Goal: Task Accomplishment & Management: Use online tool/utility

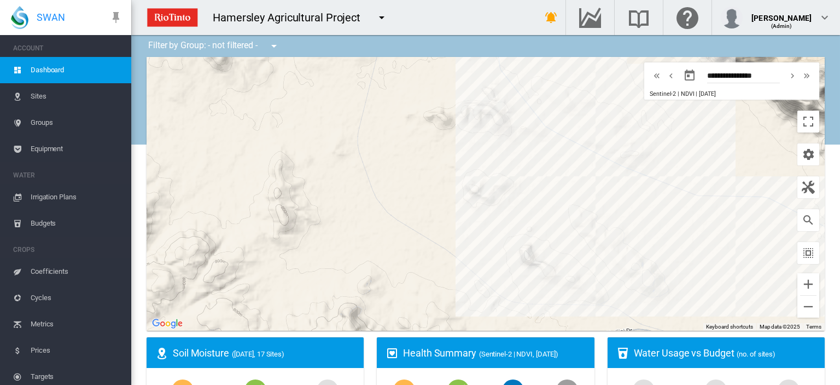
click at [67, 196] on span "Irrigation Plans" at bounding box center [77, 197] width 92 height 26
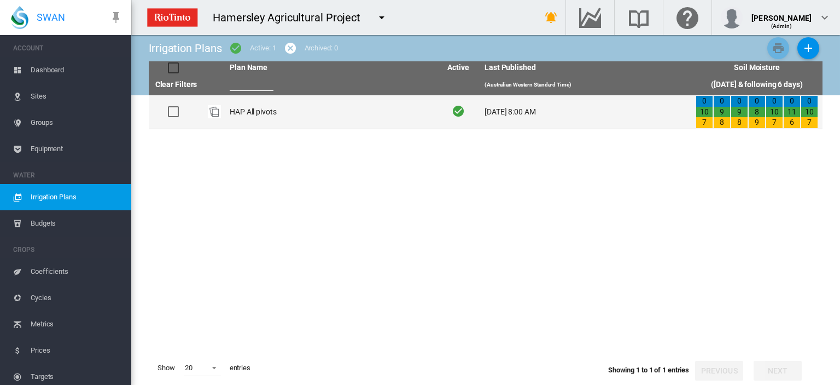
click at [248, 111] on td "HAP All pivots" at bounding box center [330, 111] width 211 height 33
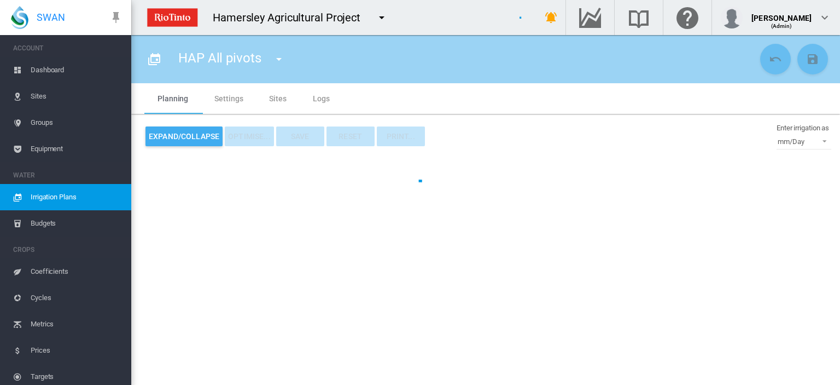
type input "**********"
type input "*"
type input "*****"
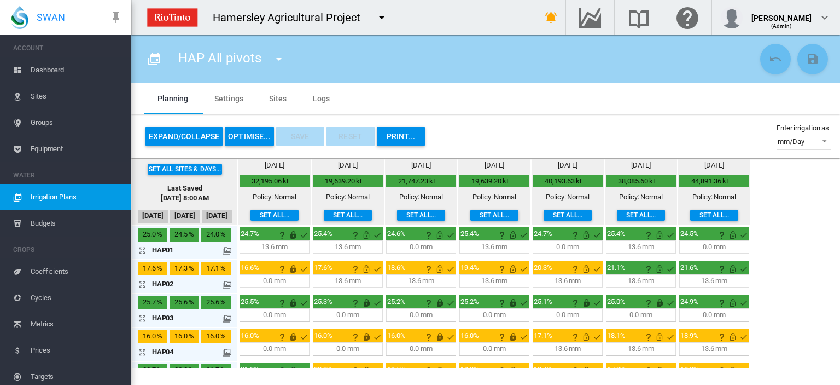
scroll to position [55, 0]
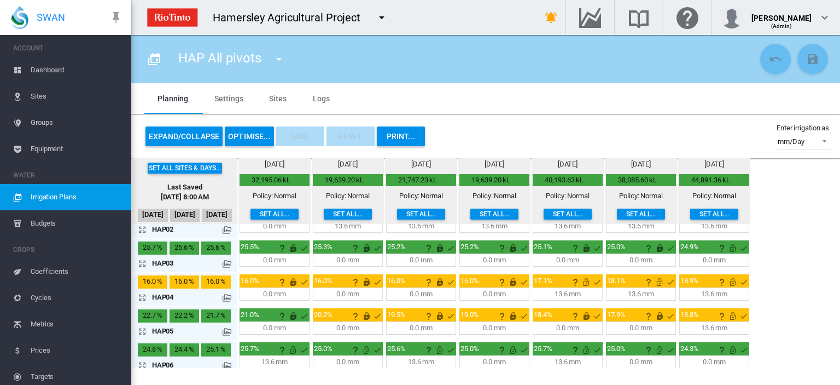
click at [143, 293] on md-icon "icon-arrow-expand" at bounding box center [144, 296] width 13 height 13
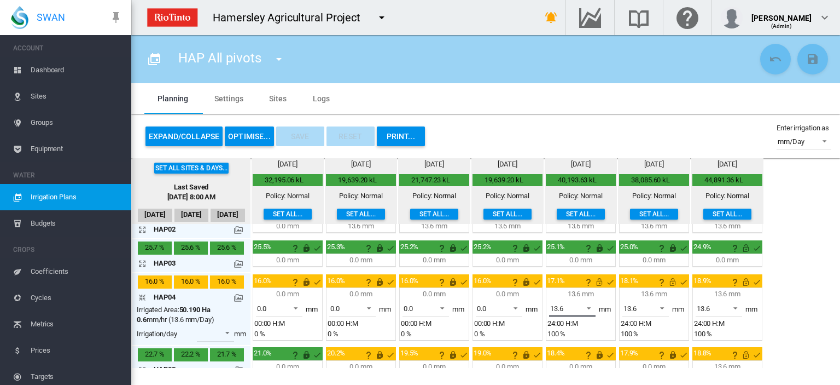
click at [589, 304] on span at bounding box center [585, 307] width 13 height 10
click at [569, 277] on md-option "0.0" at bounding box center [577, 281] width 74 height 26
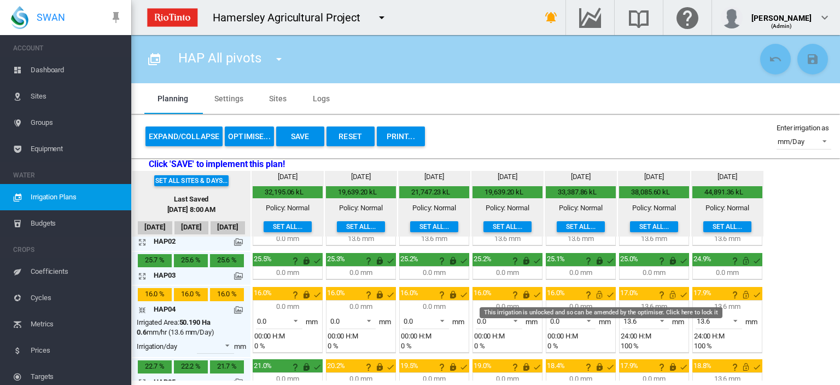
click at [597, 290] on md-icon "This irrigation is unlocked and so can be amended by the optimiser. Click here …" at bounding box center [599, 294] width 13 height 13
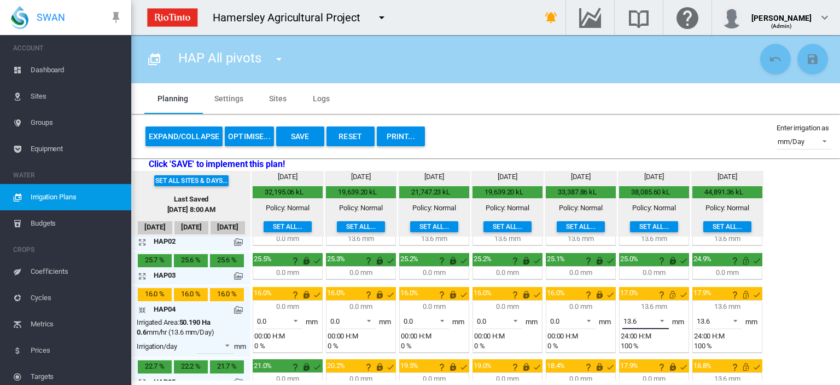
click at [659, 315] on span at bounding box center [659, 320] width 13 height 10
click at [633, 291] on md-option "0.0" at bounding box center [650, 293] width 74 height 26
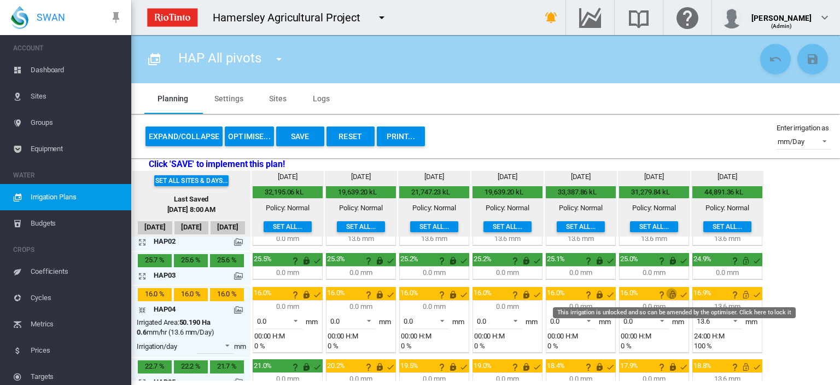
click at [673, 290] on md-icon "This irrigation is unlocked and so can be amended by the optimiser. Click here …" at bounding box center [672, 294] width 13 height 13
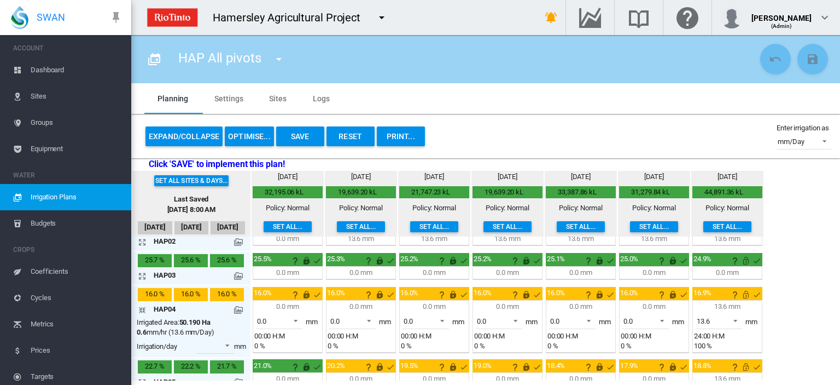
click at [138, 306] on md-icon "icon-arrow-collapse" at bounding box center [144, 309] width 13 height 13
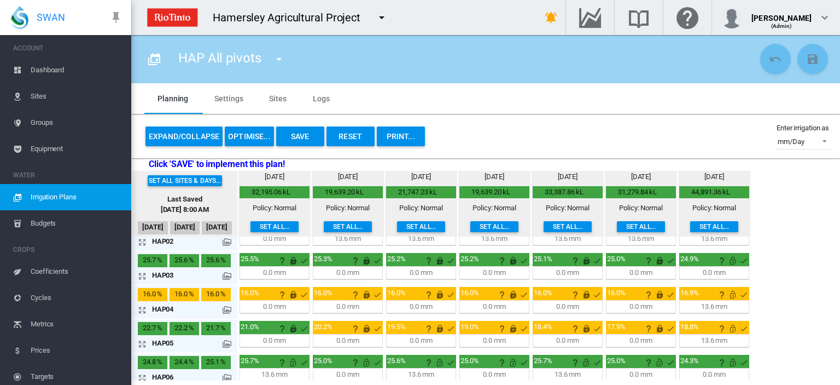
click at [290, 135] on button "Save" at bounding box center [300, 136] width 48 height 20
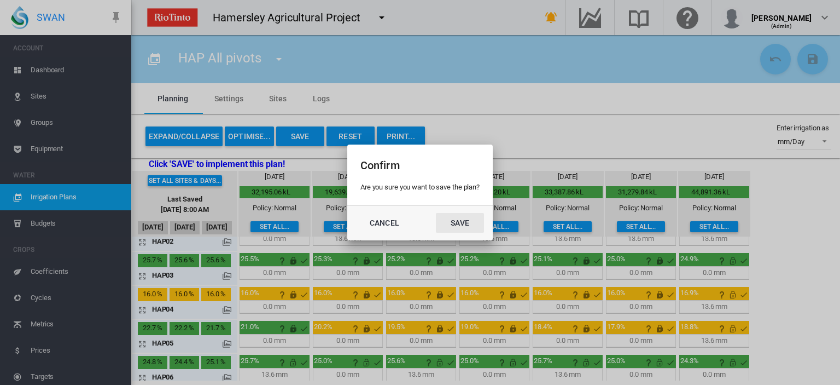
click at [464, 218] on button "Save" at bounding box center [460, 223] width 48 height 20
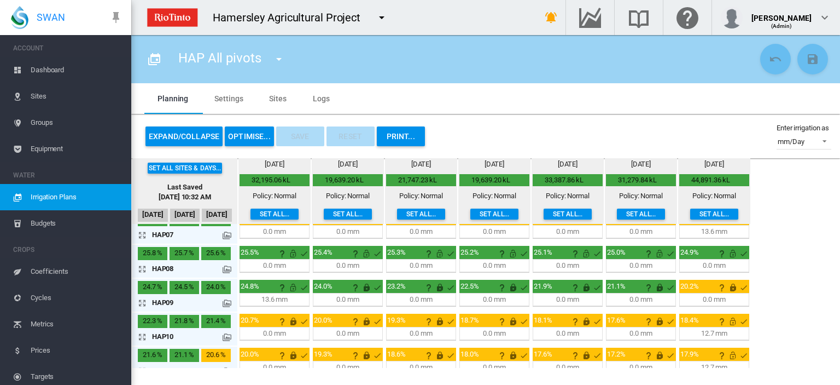
scroll to position [274, 0]
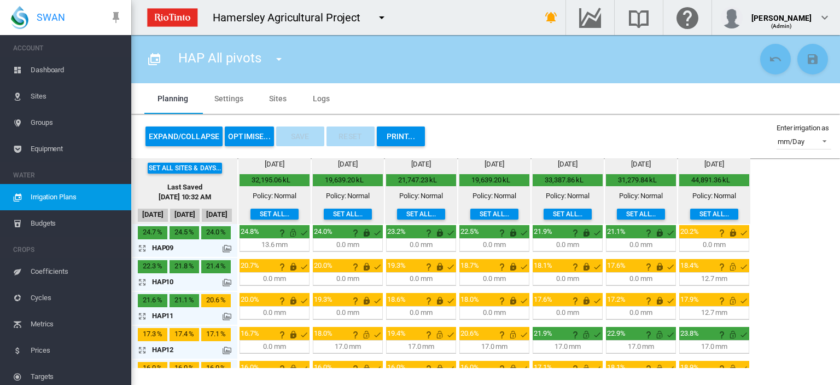
click at [141, 279] on md-icon "icon-arrow-expand" at bounding box center [144, 281] width 13 height 13
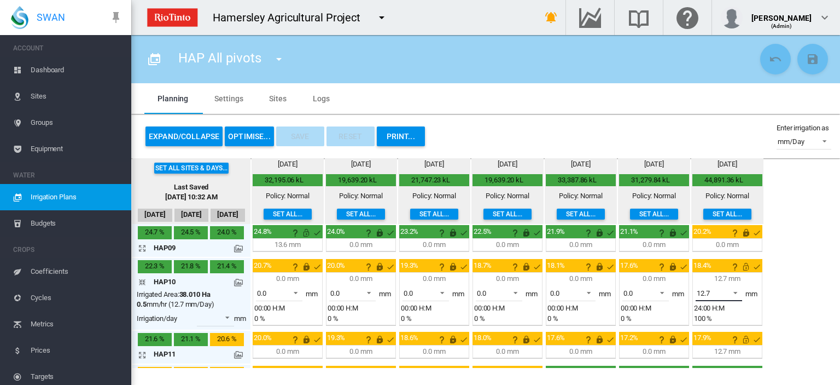
click at [732, 290] on span at bounding box center [732, 292] width 13 height 10
click at [723, 264] on md-option "0.0" at bounding box center [724, 264] width 74 height 26
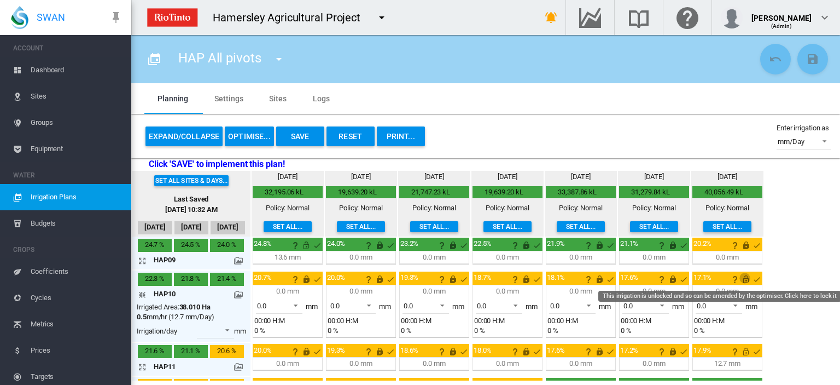
click at [745, 273] on md-icon "This irrigation is unlocked and so can be amended by the optimiser. Click here …" at bounding box center [746, 278] width 13 height 13
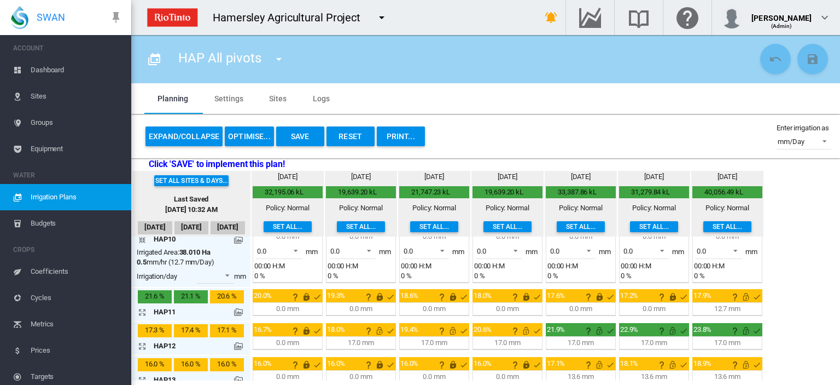
click at [139, 307] on md-icon "icon-arrow-expand" at bounding box center [144, 311] width 13 height 13
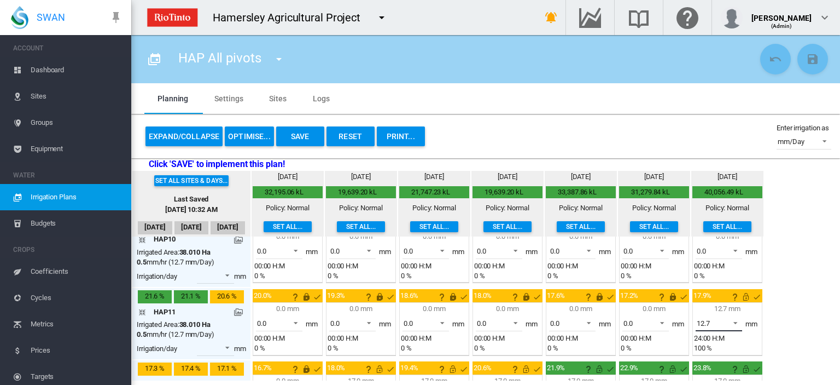
click at [731, 321] on span at bounding box center [732, 322] width 13 height 10
click at [712, 291] on md-option "0.0" at bounding box center [724, 293] width 74 height 26
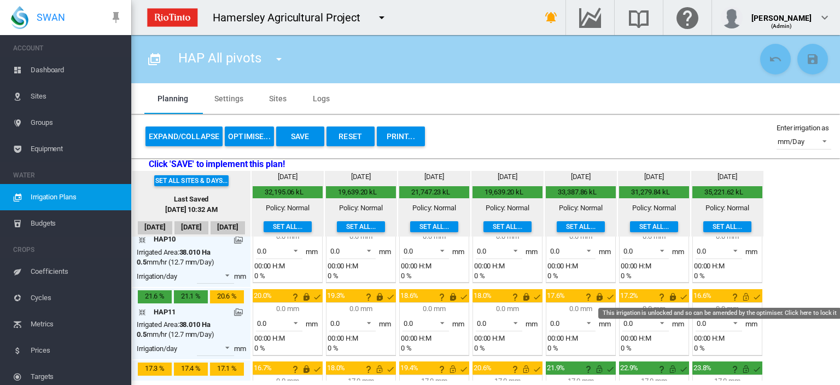
click at [746, 290] on md-icon "This irrigation is unlocked and so can be amended by the optimiser. Click here …" at bounding box center [746, 296] width 13 height 13
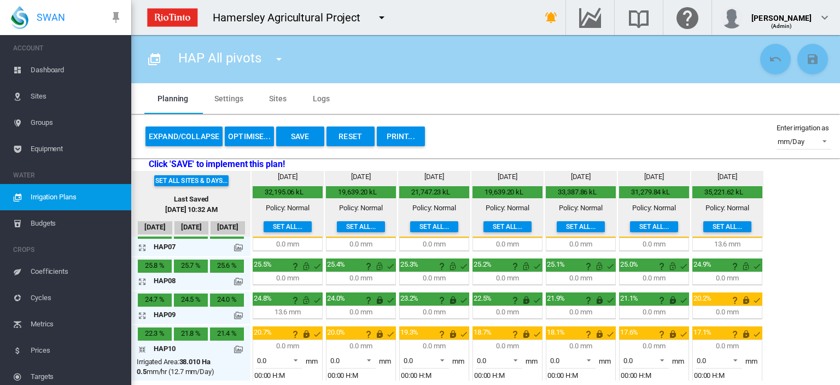
scroll to position [164, 0]
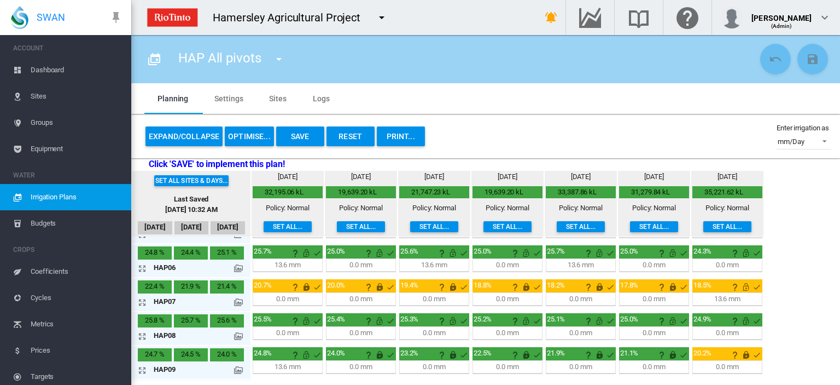
click at [141, 297] on md-icon "icon-arrow-expand" at bounding box center [144, 301] width 13 height 13
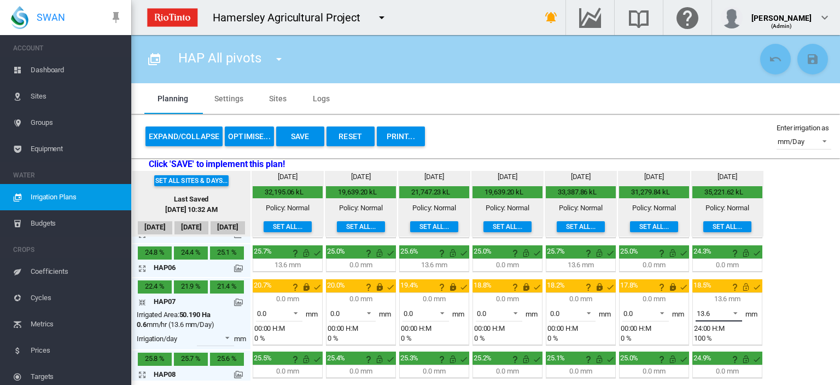
click at [733, 309] on span at bounding box center [732, 312] width 13 height 10
click at [718, 283] on md-option "0.0" at bounding box center [724, 285] width 74 height 26
click at [749, 286] on div at bounding box center [745, 285] width 33 height 11
click at [745, 286] on md-icon "This irrigation is unlocked and so can be amended by the optimiser. Click here …" at bounding box center [746, 286] width 13 height 13
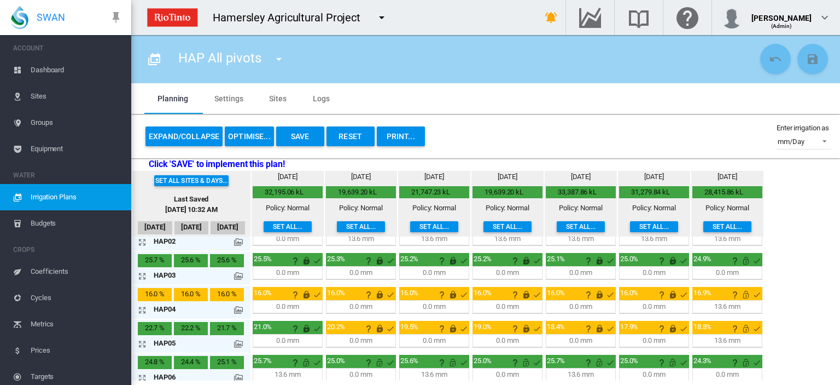
scroll to position [109, 0]
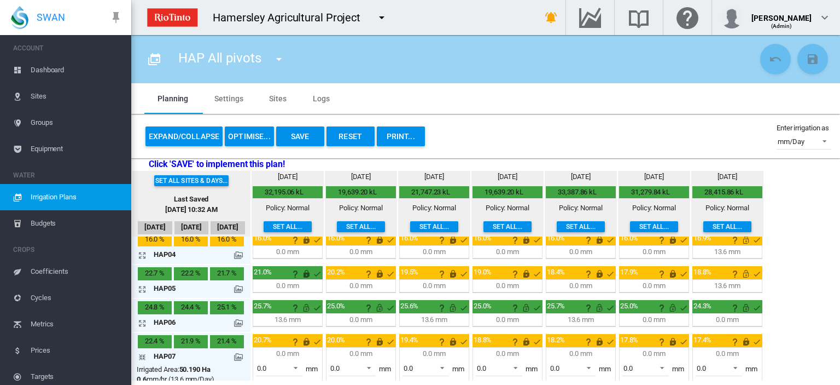
click at [142, 284] on md-icon "icon-arrow-expand" at bounding box center [144, 288] width 13 height 13
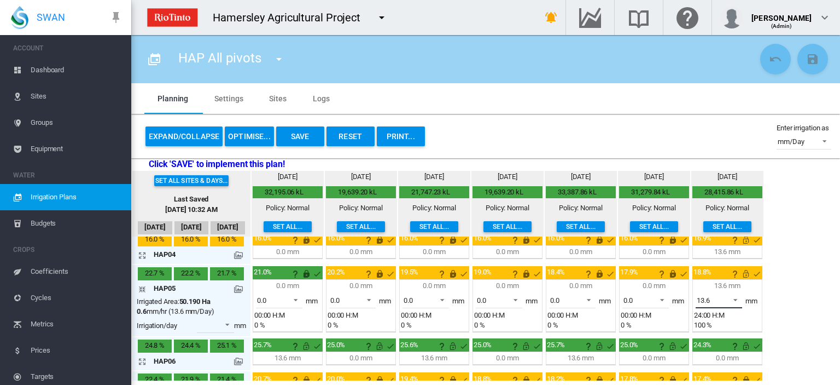
click at [737, 297] on span at bounding box center [732, 299] width 13 height 10
click at [720, 273] on md-option "0.0" at bounding box center [724, 272] width 74 height 26
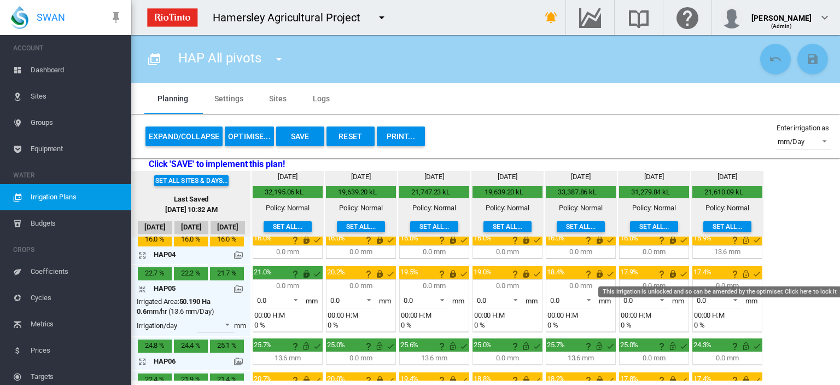
click at [744, 271] on md-icon "This irrigation is unlocked and so can be amended by the optimiser. Click here …" at bounding box center [746, 273] width 13 height 13
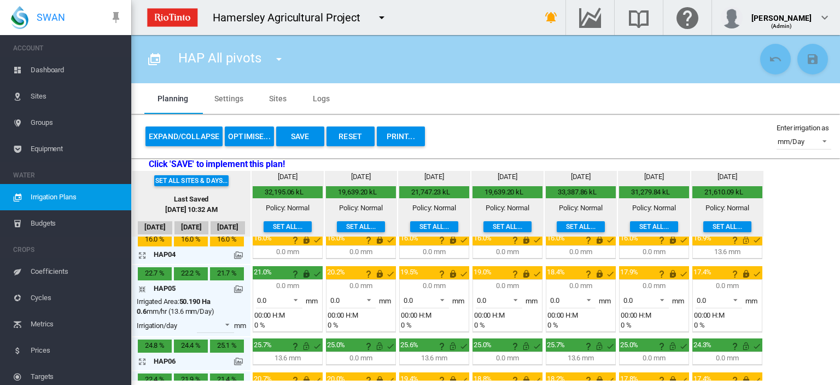
click at [306, 133] on button "Save" at bounding box center [300, 136] width 48 height 20
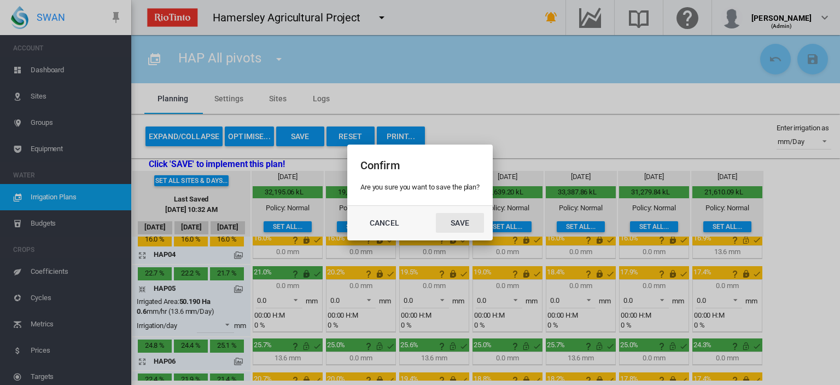
click at [463, 227] on button "Save" at bounding box center [460, 223] width 48 height 20
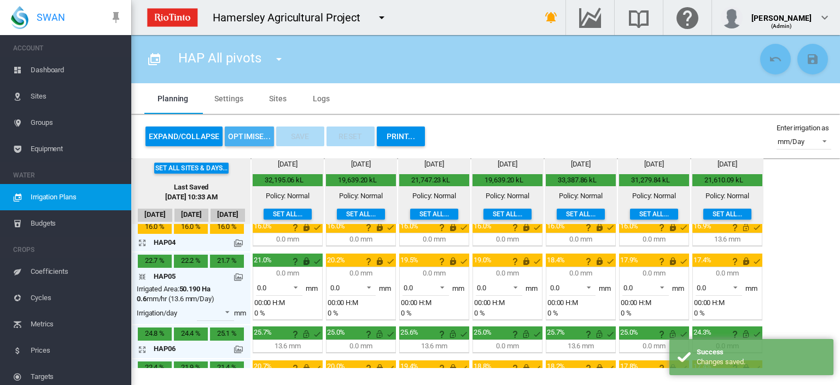
click at [245, 131] on button "OPTIMISE..." at bounding box center [249, 136] width 49 height 20
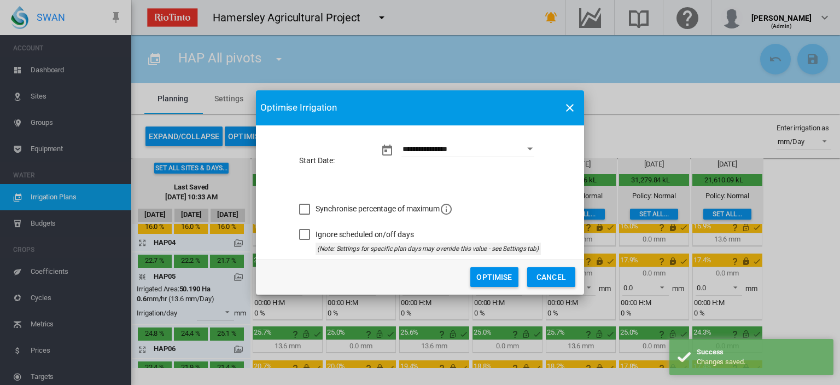
click at [489, 277] on button "Optimise" at bounding box center [494, 277] width 48 height 20
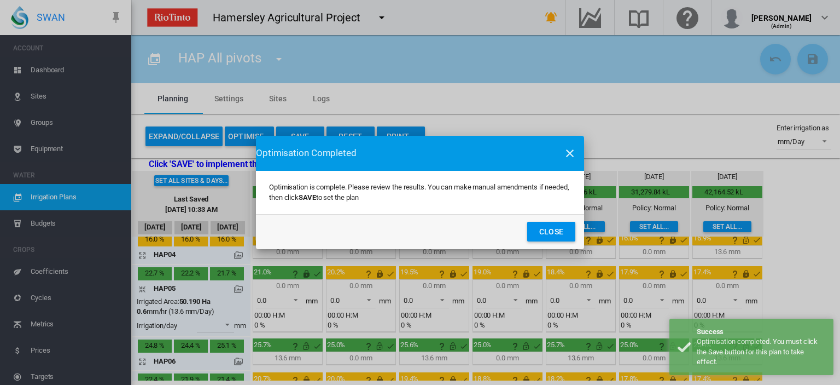
click at [539, 229] on button "Close" at bounding box center [551, 232] width 48 height 20
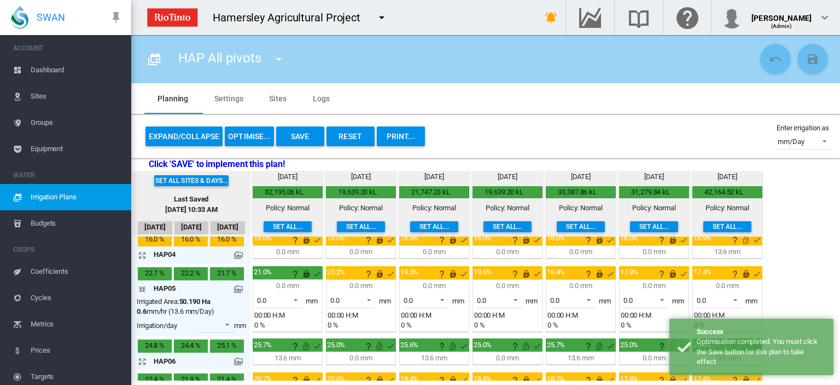
click at [298, 137] on button "Save" at bounding box center [300, 136] width 48 height 20
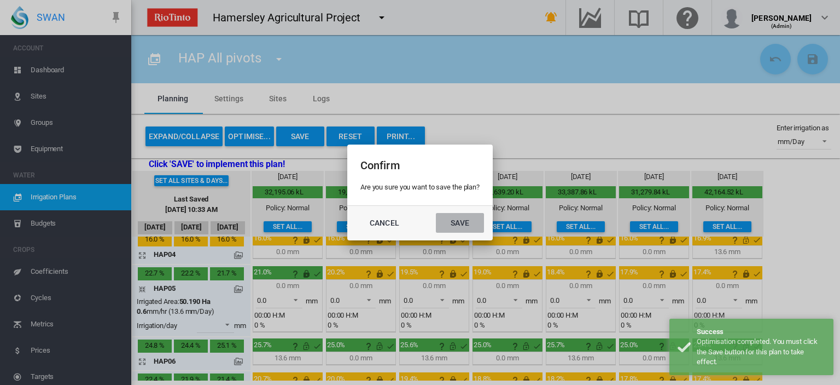
click at [452, 220] on button "Save" at bounding box center [460, 223] width 48 height 20
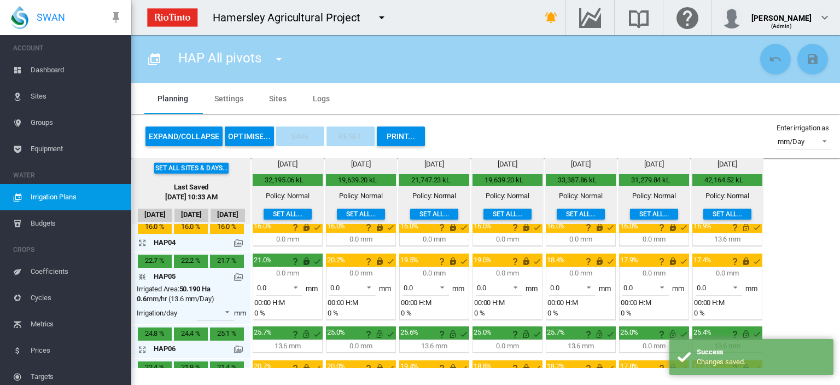
click at [141, 286] on div "Irrigated Area: 50.190 Ha" at bounding box center [174, 289] width 74 height 10
click at [142, 271] on md-icon "icon-arrow-collapse" at bounding box center [144, 276] width 13 height 13
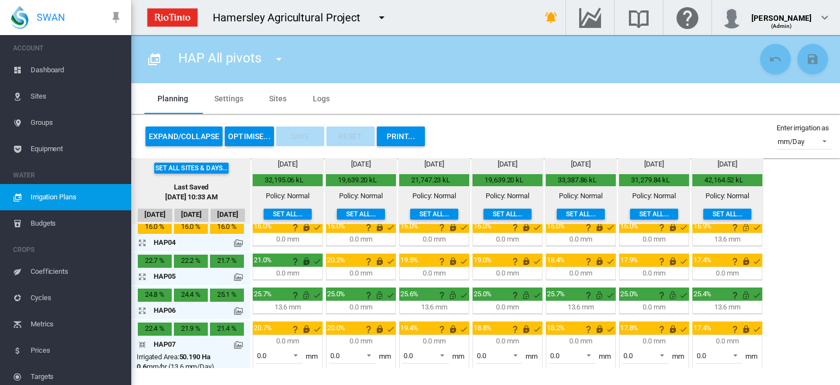
scroll to position [0, 0]
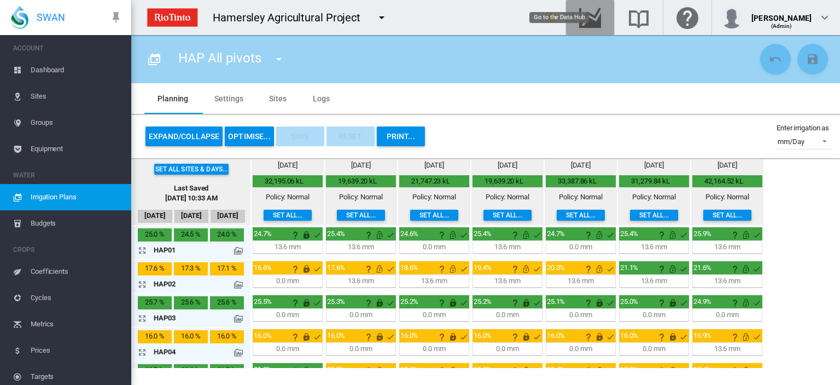
click at [603, 21] on md-icon "Go to the Data Hub" at bounding box center [590, 17] width 26 height 13
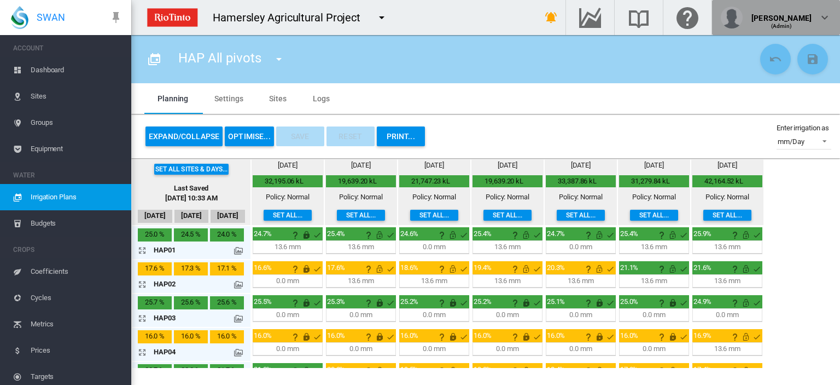
click at [828, 14] on md-icon "icon-chevron-down" at bounding box center [824, 17] width 13 height 13
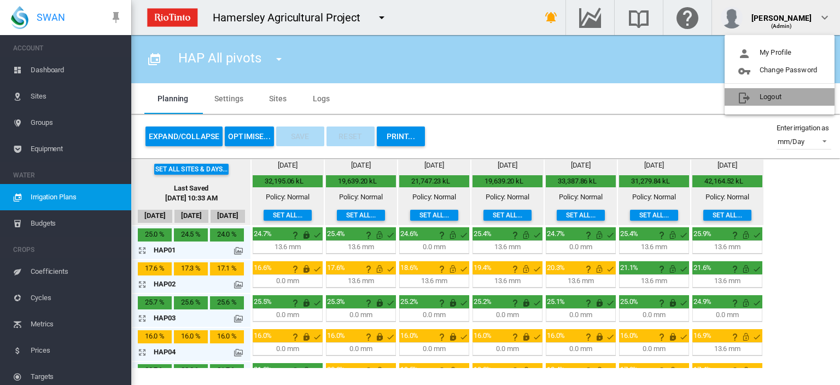
click at [771, 96] on button "Logout" at bounding box center [780, 97] width 110 height 18
